Goal: Task Accomplishment & Management: Use online tool/utility

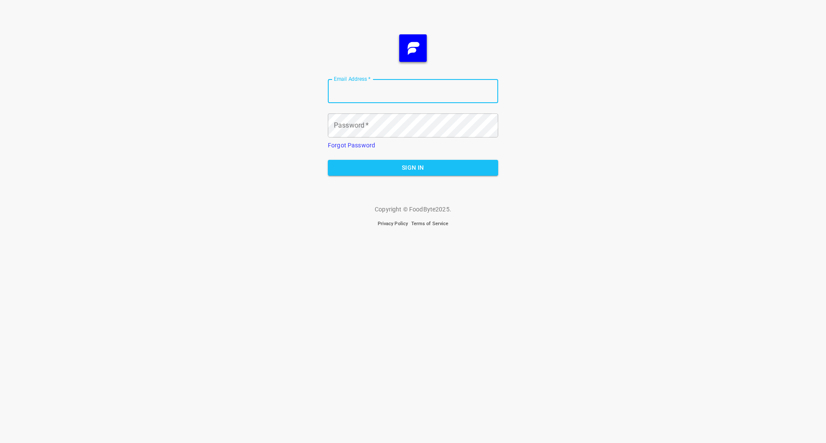
click at [454, 98] on input "Email Address   *" at bounding box center [413, 91] width 170 height 24
click at [383, 87] on input "Email Address   *" at bounding box center [413, 91] width 170 height 24
type input "[PERSON_NAME][EMAIL_ADDRESS][DOMAIN_NAME]"
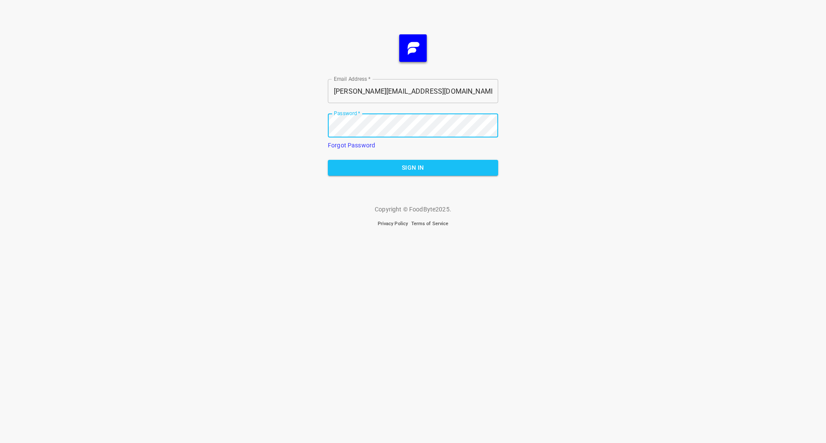
click at [328, 160] on button "Sign In" at bounding box center [413, 168] width 170 height 16
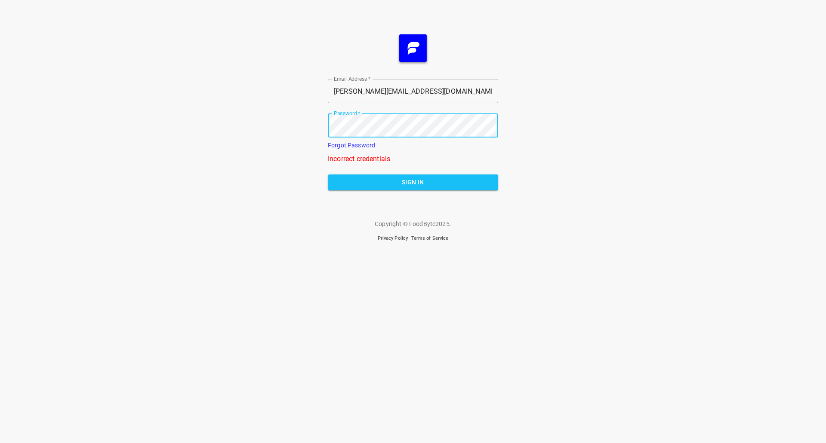
click at [328, 175] on button "Sign In" at bounding box center [413, 183] width 170 height 16
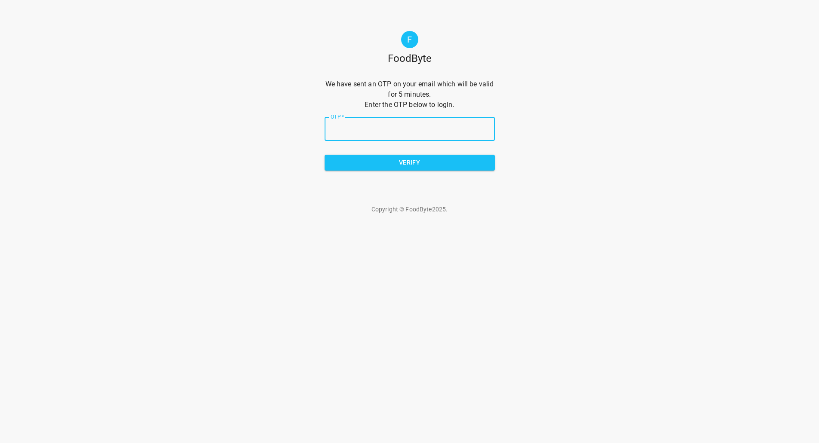
click at [369, 132] on input "OTP   *" at bounding box center [410, 129] width 170 height 24
type input "ad1803"
click at [371, 132] on input "OTP   *" at bounding box center [410, 129] width 170 height 24
type input "ad1803"
click at [408, 169] on button "Verify" at bounding box center [410, 163] width 170 height 16
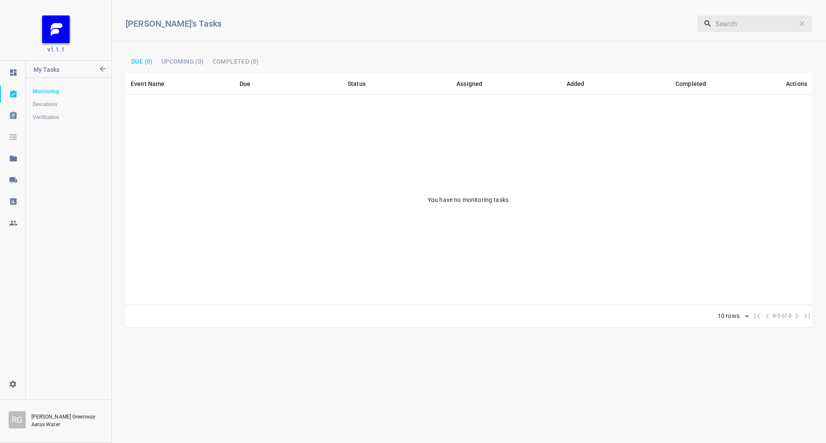
click at [6, 176] on div at bounding box center [13, 180] width 26 height 9
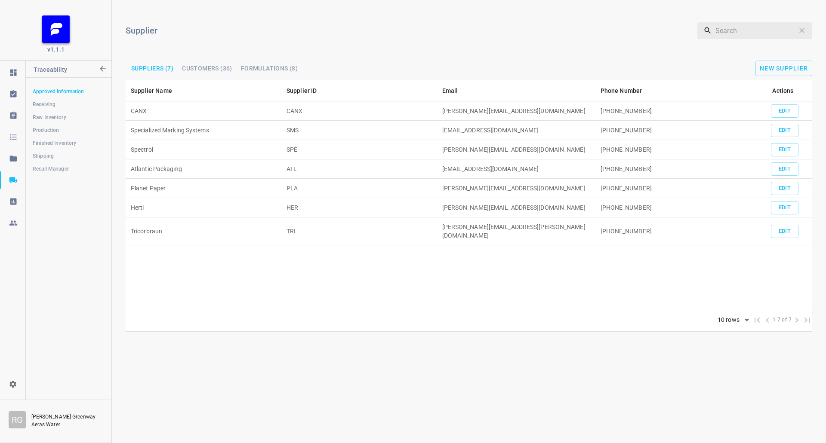
click at [56, 126] on link "Production" at bounding box center [68, 130] width 85 height 17
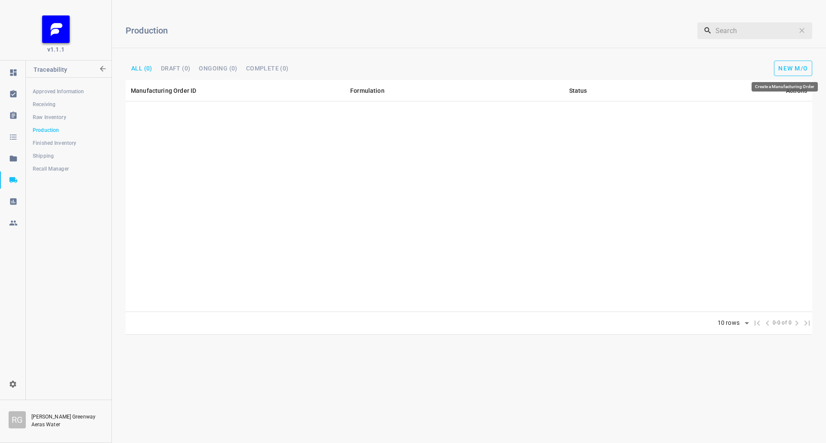
click at [787, 71] on span "New M/O" at bounding box center [793, 68] width 30 height 7
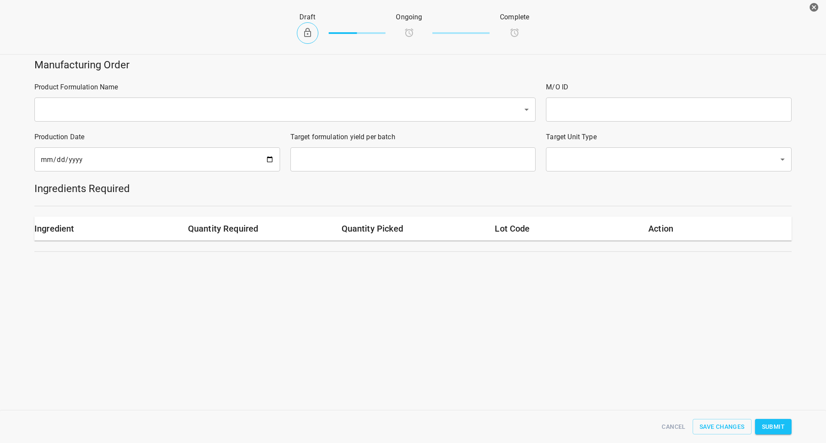
click at [194, 108] on input "text" at bounding box center [272, 109] width 469 height 16
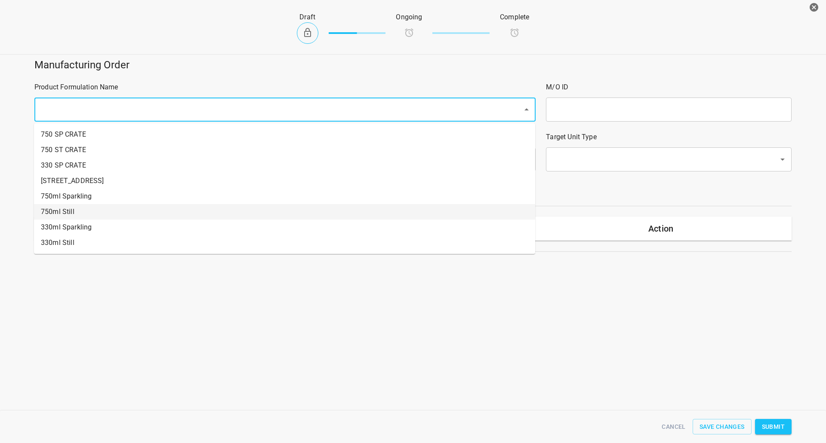
click at [93, 208] on li "750ml Still" at bounding box center [284, 211] width 501 height 15
type input "1"
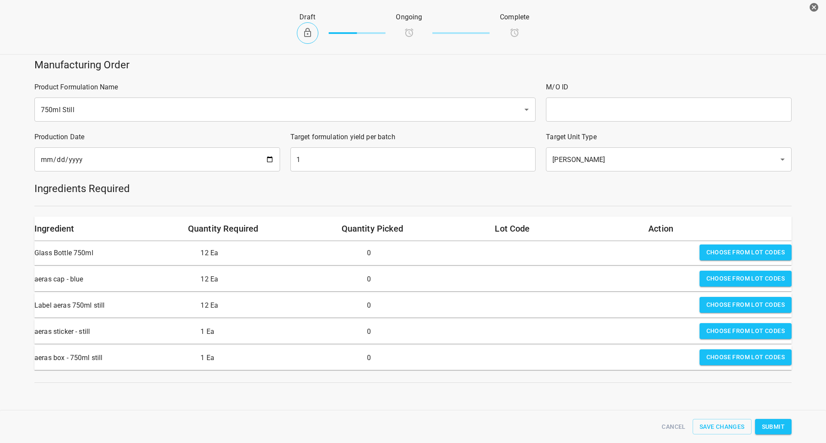
click at [567, 111] on input "text" at bounding box center [669, 110] width 246 height 24
type input "25287"
click at [322, 152] on input "1" at bounding box center [413, 160] width 246 height 24
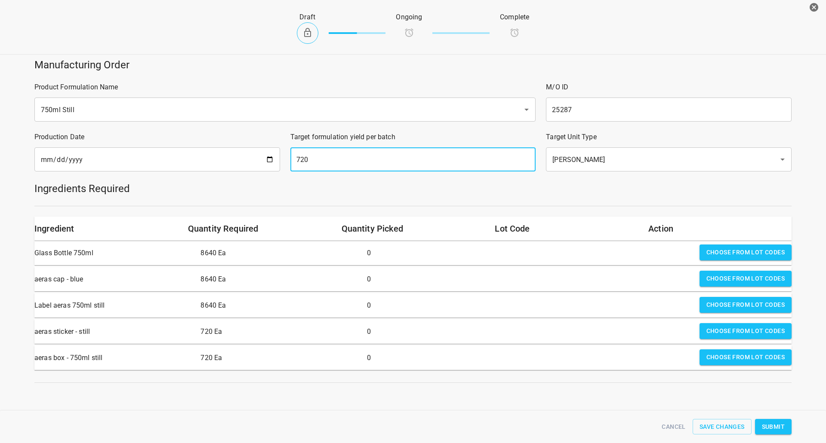
type input "720"
drag, startPoint x: 734, startPoint y: 251, endPoint x: 658, endPoint y: 254, distance: 76.6
click at [734, 251] on span "Choose from lot codes" at bounding box center [745, 252] width 78 height 11
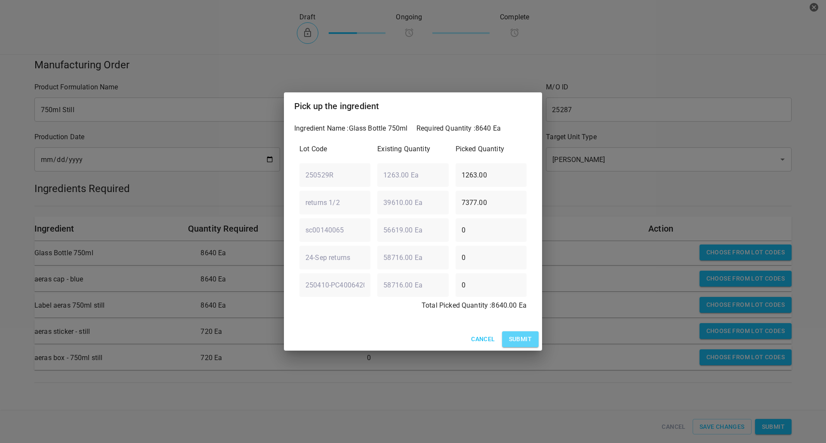
drag, startPoint x: 529, startPoint y: 346, endPoint x: 571, endPoint y: 329, distance: 45.5
click at [529, 345] on span "Submit" at bounding box center [520, 339] width 23 height 11
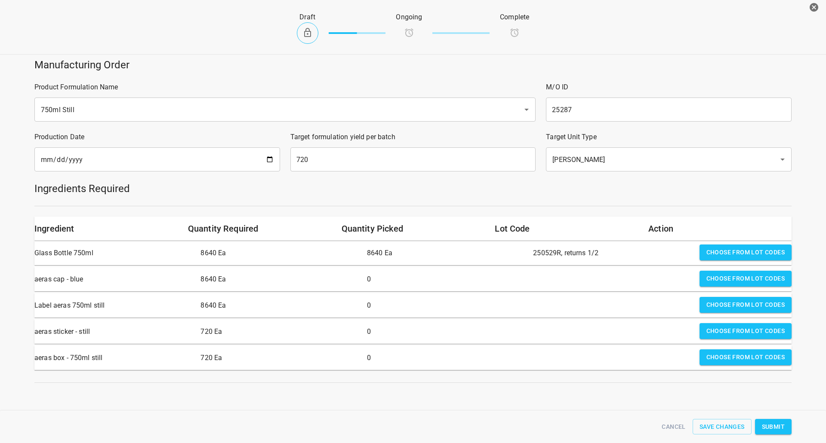
drag, startPoint x: 728, startPoint y: 280, endPoint x: 687, endPoint y: 289, distance: 42.3
click at [728, 280] on span "Choose from lot codes" at bounding box center [745, 279] width 78 height 11
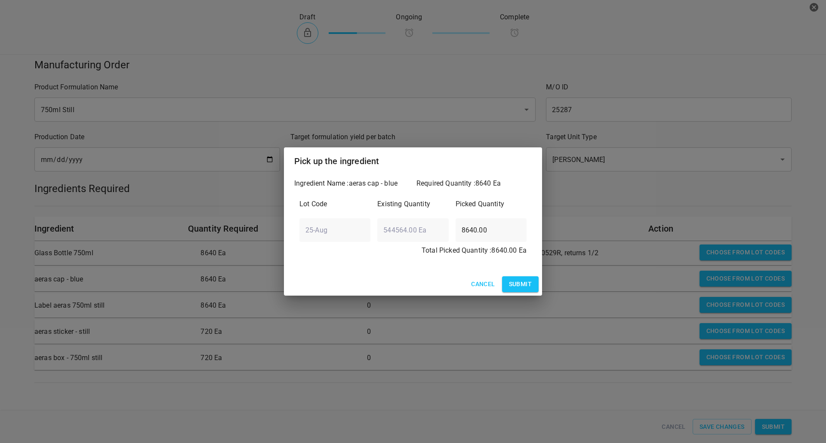
drag, startPoint x: 523, startPoint y: 279, endPoint x: 527, endPoint y: 282, distance: 4.6
click at [523, 280] on button "Submit" at bounding box center [520, 285] width 37 height 16
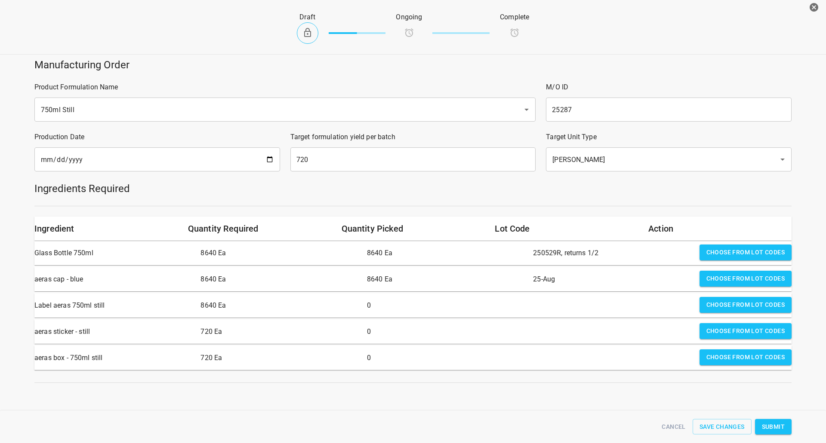
drag, startPoint x: 733, startPoint y: 296, endPoint x: 723, endPoint y: 299, distance: 10.8
click at [731, 299] on div "Choose from lot codes" at bounding box center [745, 306] width 99 height 24
click at [714, 300] on span "Choose from lot codes" at bounding box center [745, 305] width 78 height 11
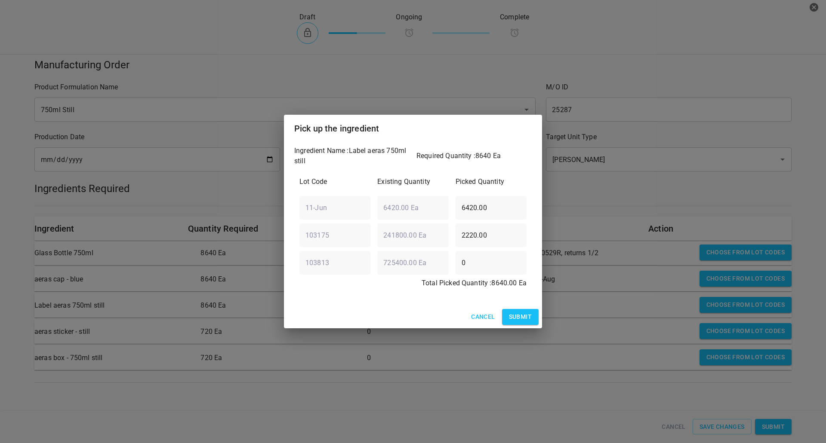
click at [529, 317] on span "Submit" at bounding box center [520, 317] width 23 height 11
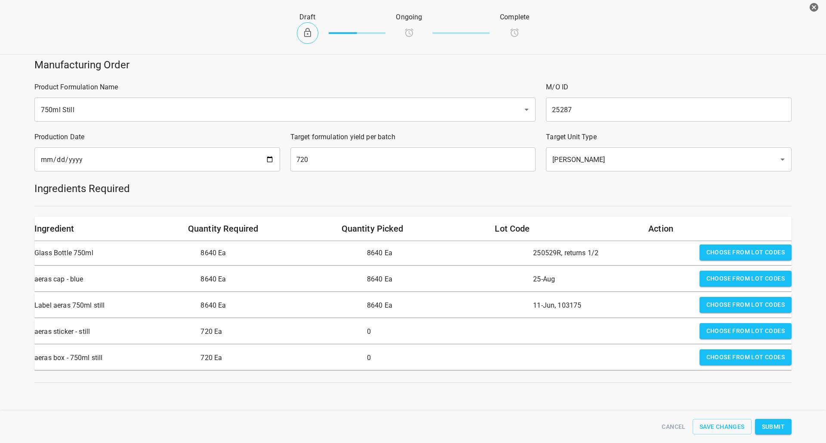
drag, startPoint x: 708, startPoint y: 330, endPoint x: 599, endPoint y: 331, distance: 109.2
click at [700, 330] on button "Choose from lot codes" at bounding box center [745, 331] width 92 height 16
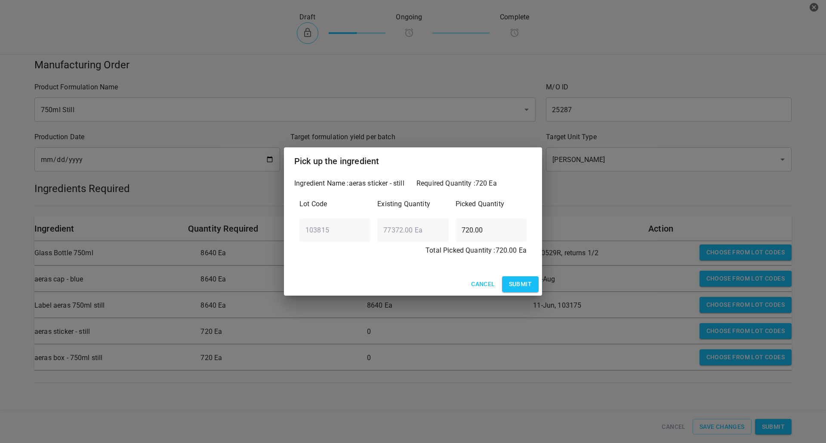
click at [522, 276] on div "Cancel Submit" at bounding box center [413, 284] width 258 height 23
click at [523, 284] on span "Submit" at bounding box center [520, 284] width 23 height 11
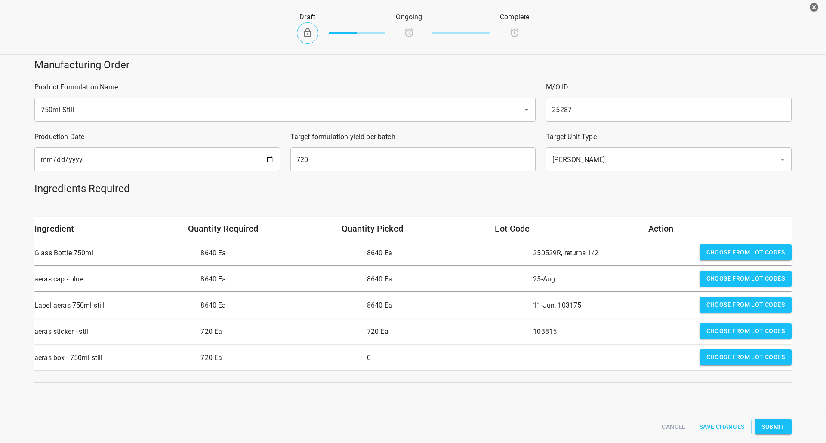
click at [745, 363] on button "Choose from lot codes" at bounding box center [745, 358] width 92 height 16
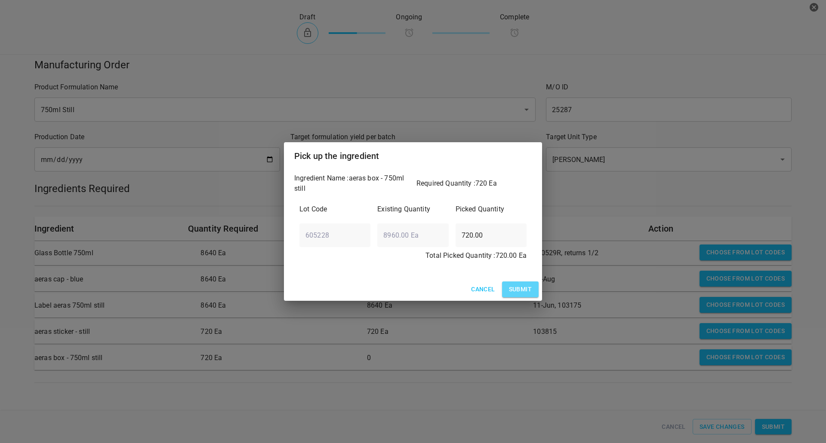
click at [526, 292] on span "Submit" at bounding box center [520, 289] width 23 height 11
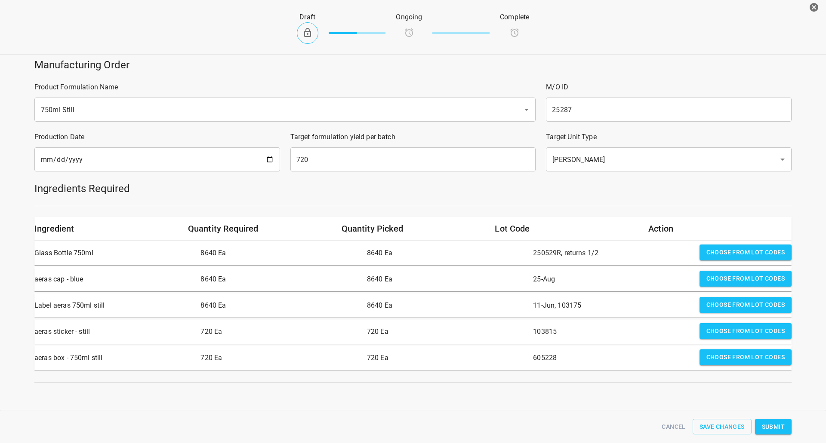
click at [778, 418] on div "Cancel Save Changes Submit" at bounding box center [412, 427] width 767 height 26
click at [775, 422] on span "Submit" at bounding box center [773, 427] width 23 height 11
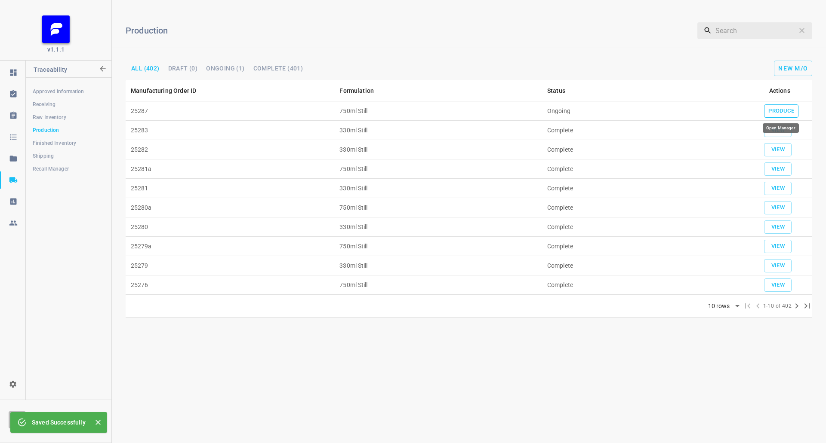
click at [786, 110] on span "Produce" at bounding box center [781, 111] width 26 height 10
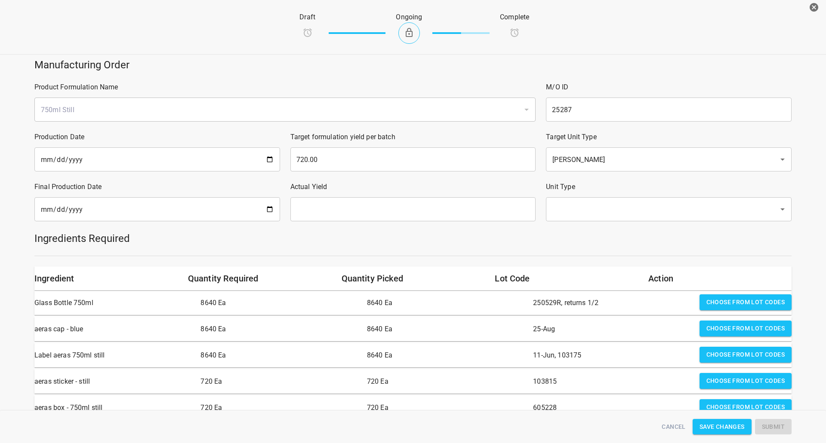
click at [201, 208] on input "date" at bounding box center [157, 209] width 246 height 24
click at [262, 211] on input "date" at bounding box center [157, 209] width 246 height 24
click at [270, 211] on input "date" at bounding box center [157, 209] width 246 height 24
type input "2025-10-14"
click at [335, 221] on input "text" at bounding box center [413, 209] width 246 height 24
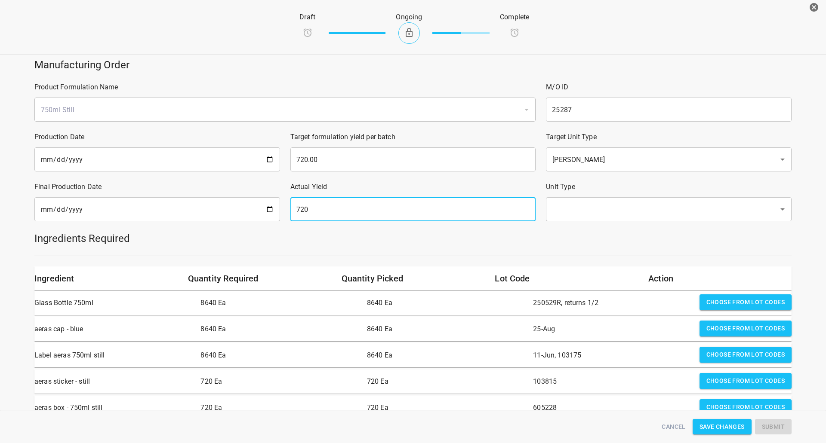
type input "720"
click at [616, 215] on input "text" at bounding box center [657, 209] width 214 height 16
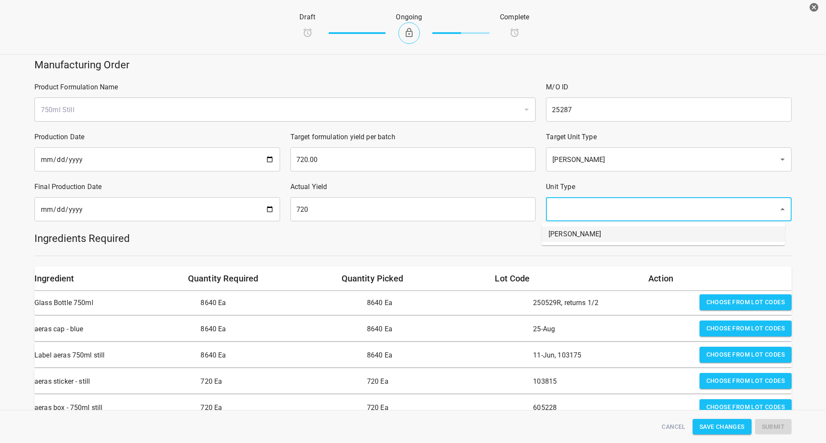
click at [606, 240] on li "Eaches" at bounding box center [662, 234] width 243 height 15
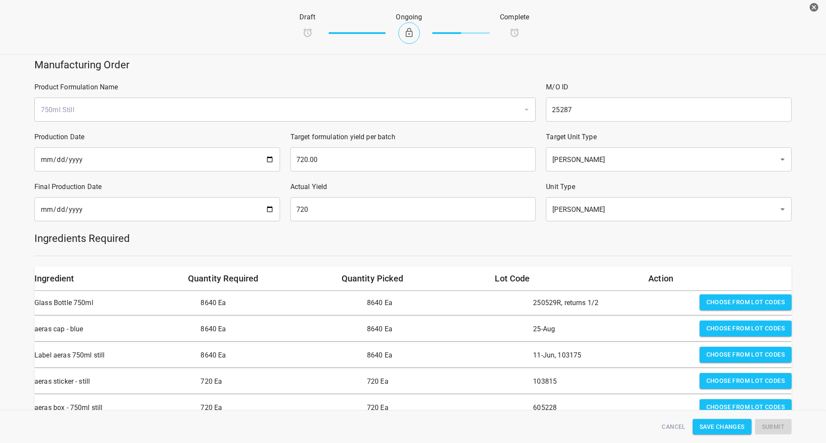
click at [600, 245] on h5 "Ingredients Required" at bounding box center [412, 239] width 757 height 14
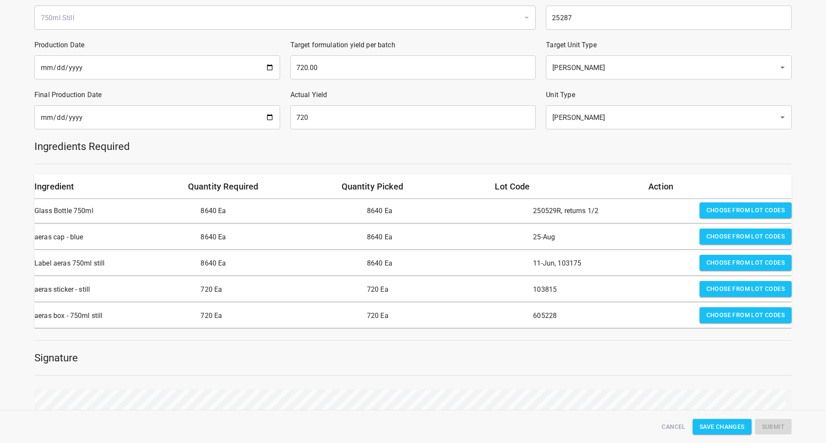
scroll to position [129, 0]
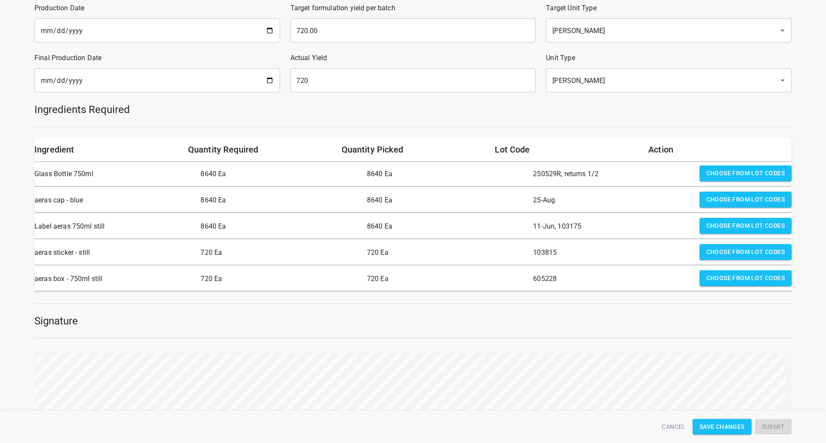
click at [667, 409] on form "Manufacturing Order Product Formulation Name 750ml Still ​ M/O ID 25287 ​ Produ…" at bounding box center [413, 220] width 826 height 592
click at [771, 424] on span "Submit" at bounding box center [773, 427] width 23 height 11
